Goal: Task Accomplishment & Management: Use online tool/utility

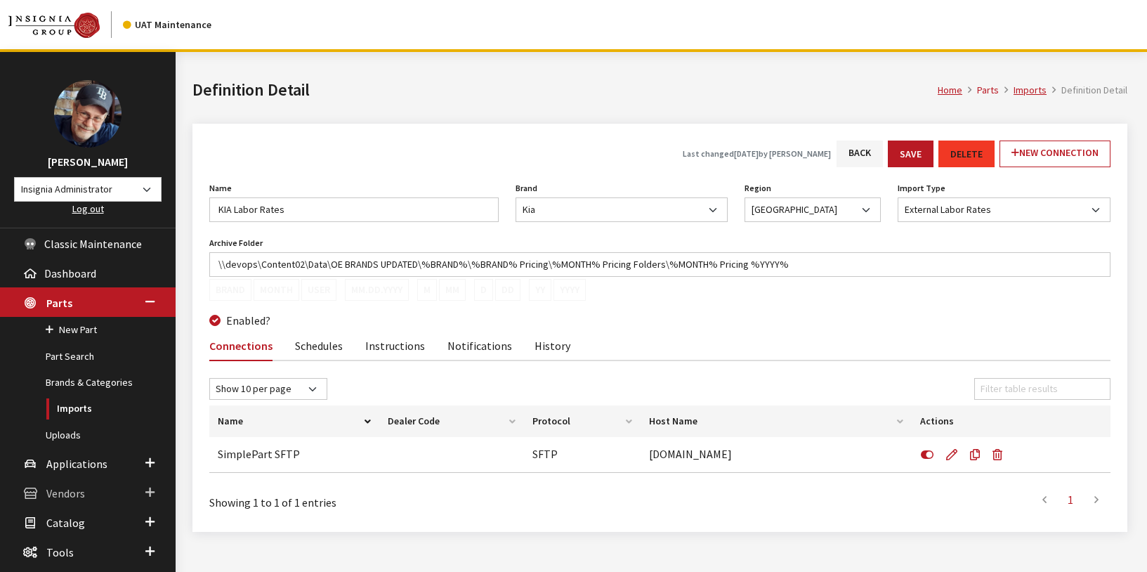
click at [63, 492] on span "Vendors" at bounding box center [65, 493] width 39 height 14
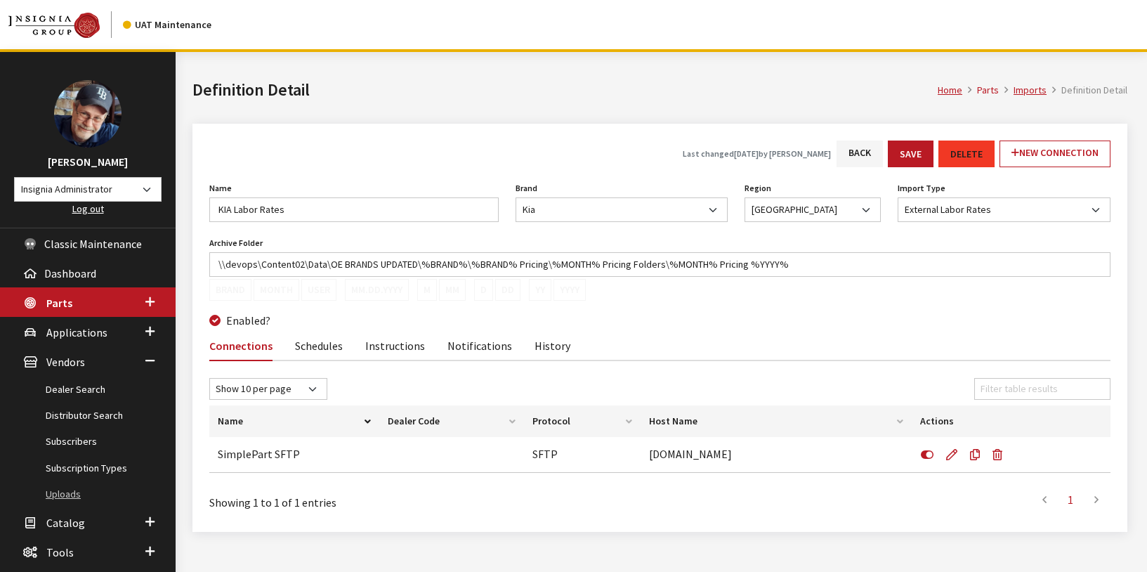
click at [66, 494] on link "Uploads" at bounding box center [88, 494] width 176 height 26
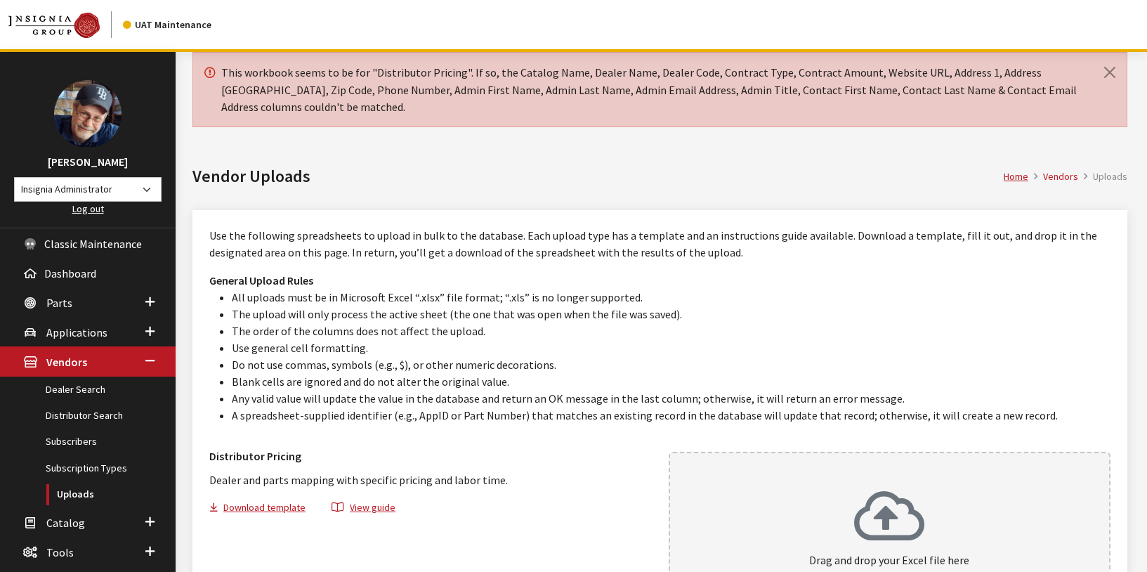
click at [548, 188] on h1 "Vendor Uploads" at bounding box center [597, 176] width 811 height 25
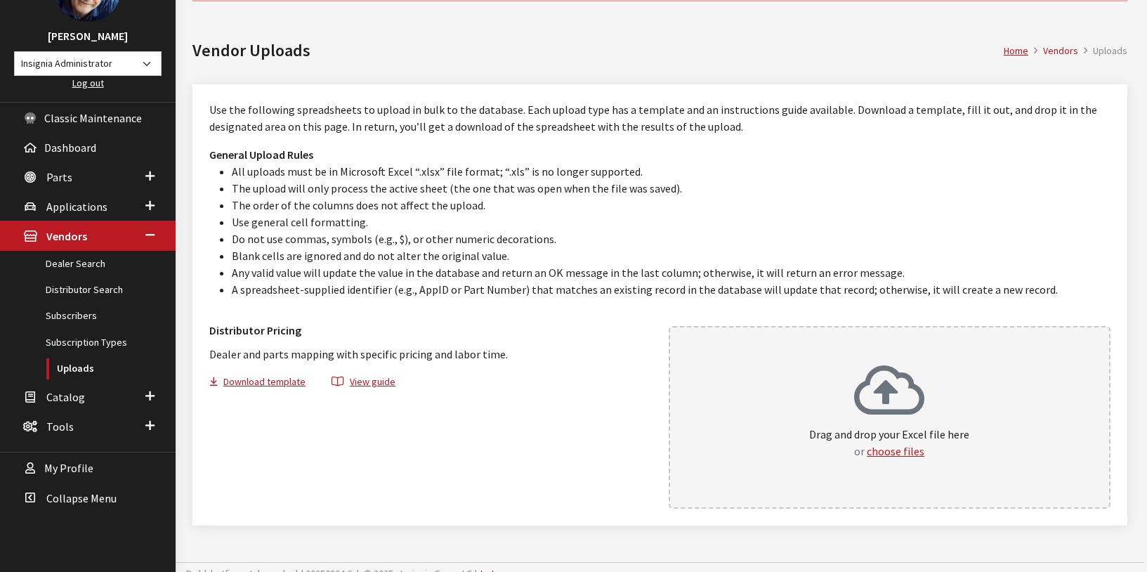
scroll to position [138, 0]
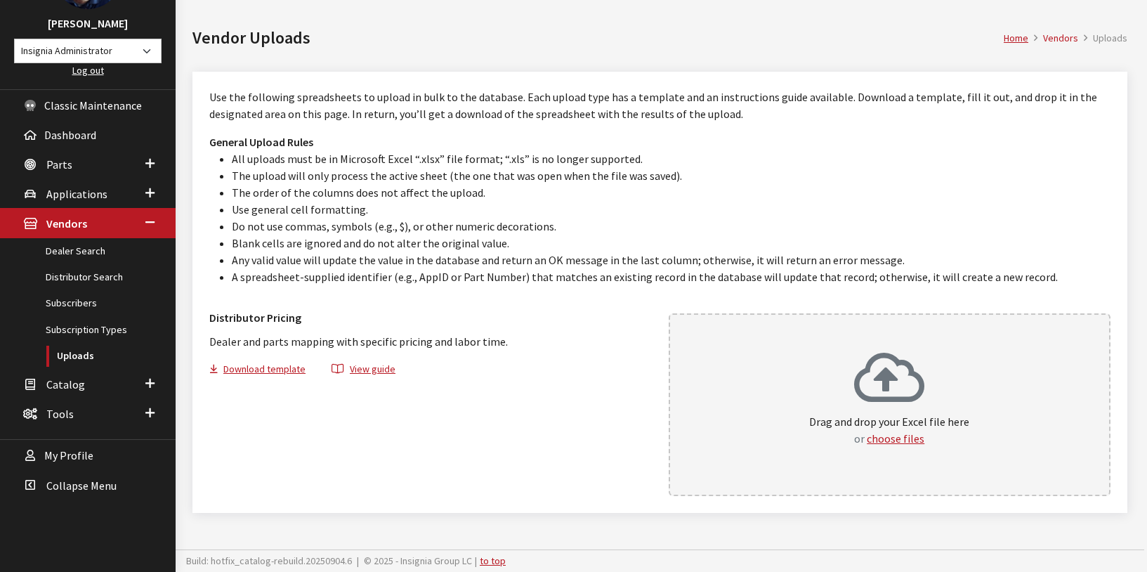
click at [465, 146] on h3 "General Upload Rules" at bounding box center [659, 141] width 901 height 17
click at [466, 325] on h3 "Distributor Pricing" at bounding box center [430, 317] width 443 height 17
